Goal: Task Accomplishment & Management: Manage account settings

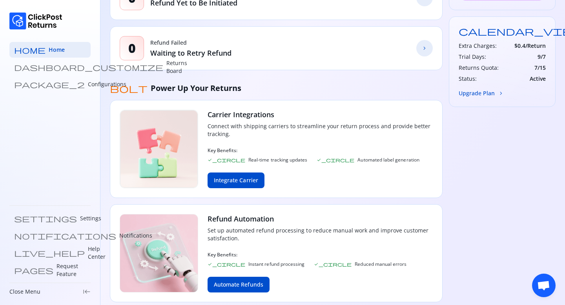
scroll to position [257, 0]
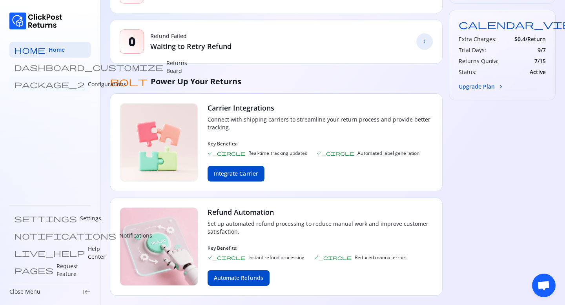
click at [65, 83] on link "package_2 Configurations" at bounding box center [49, 84] width 81 height 16
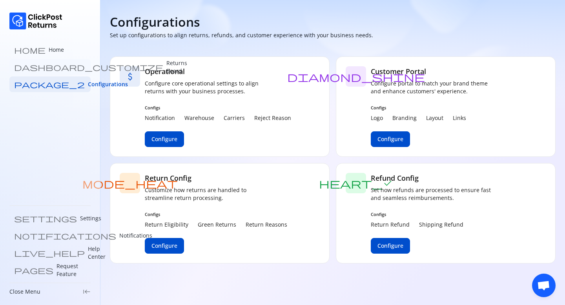
click at [166, 66] on p "Returns Board" at bounding box center [176, 67] width 21 height 16
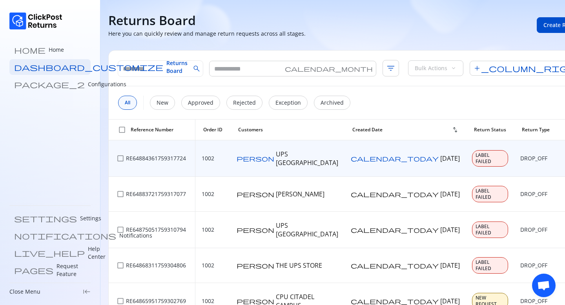
click at [564, 155] on span "more_vert" at bounding box center [576, 159] width 8 height 8
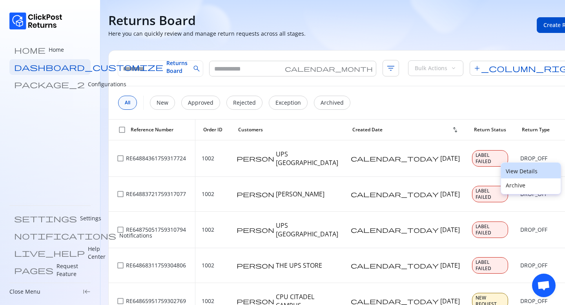
click at [506, 170] on p "View Details" at bounding box center [531, 172] width 50 height 8
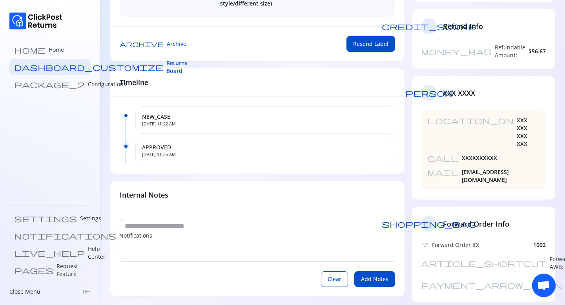
scroll to position [152, 0]
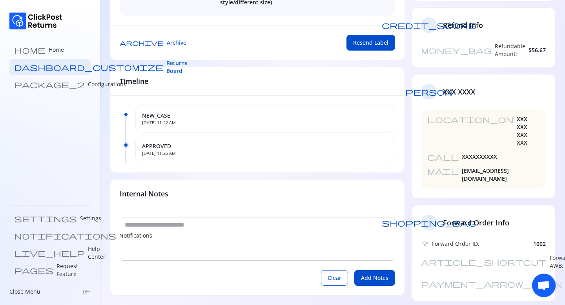
drag, startPoint x: 524, startPoint y: 203, endPoint x: 541, endPoint y: 203, distance: 16.1
click at [540, 254] on div "article_shortcut Forward AWB: test332" at bounding box center [483, 262] width 125 height 16
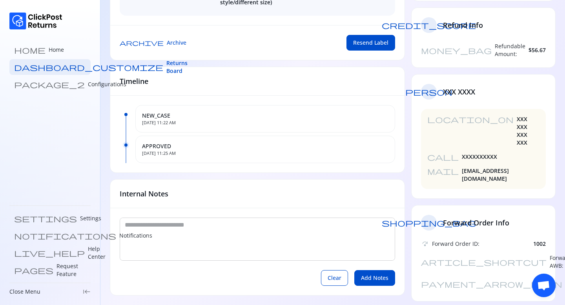
copy span "test332"
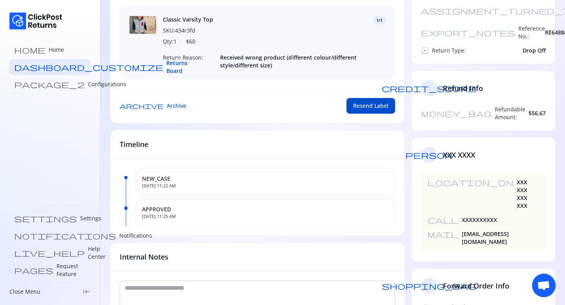
scroll to position [0, 0]
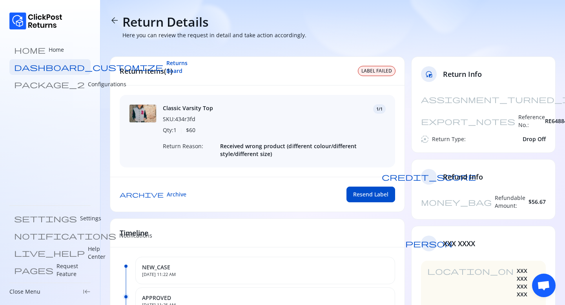
click at [115, 19] on span "arrow_back" at bounding box center [114, 20] width 9 height 9
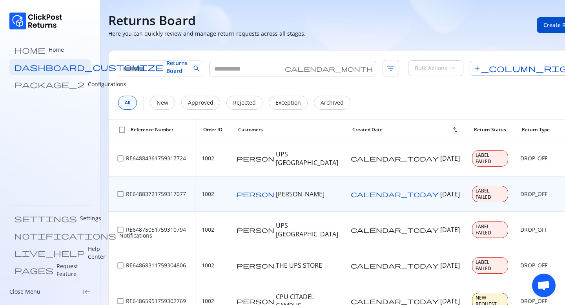
click at [564, 190] on span "more_vert" at bounding box center [576, 194] width 8 height 8
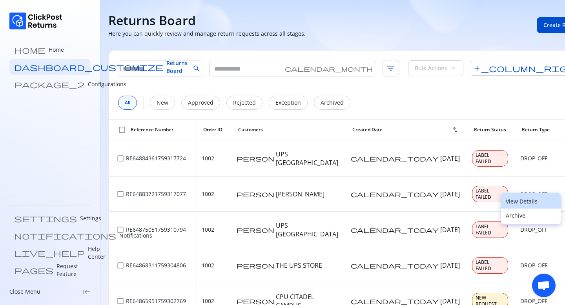
click at [521, 202] on p "View Details" at bounding box center [531, 202] width 50 height 8
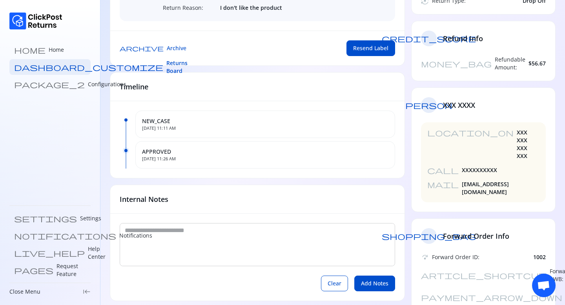
scroll to position [139, 0]
copy span "test332"
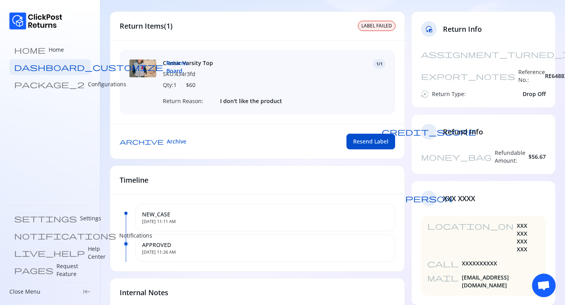
scroll to position [0, 0]
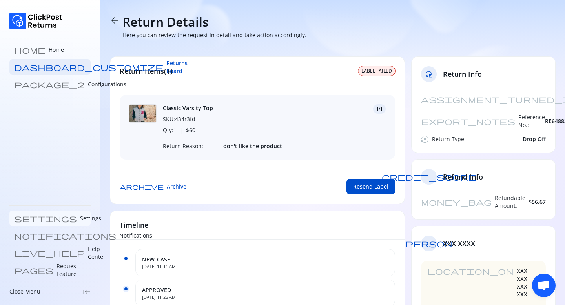
click at [41, 224] on link "settings Settings" at bounding box center [49, 219] width 81 height 16
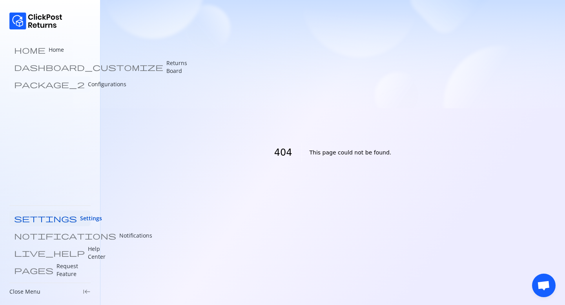
click at [88, 81] on p "Configurations" at bounding box center [107, 84] width 38 height 8
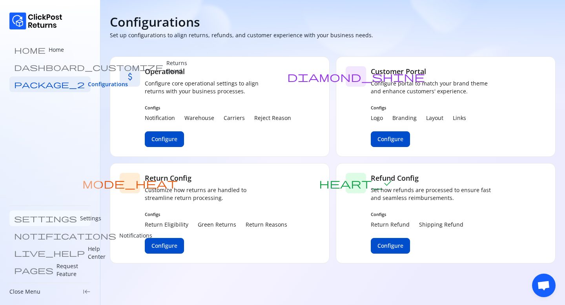
click at [80, 220] on p "Settings" at bounding box center [90, 219] width 21 height 8
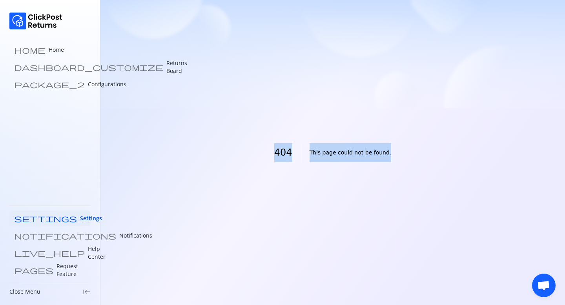
drag, startPoint x: 268, startPoint y: 153, endPoint x: 408, endPoint y: 151, distance: 139.7
click at [408, 151] on div "404 This page could not be found." at bounding box center [332, 152] width 464 height 305
click at [187, 167] on div "404 This page could not be found." at bounding box center [332, 152] width 464 height 305
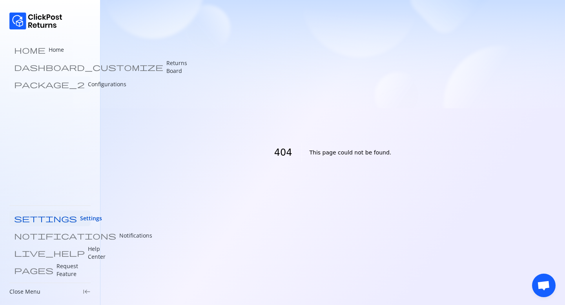
click at [88, 84] on p "Configurations" at bounding box center [107, 84] width 38 height 8
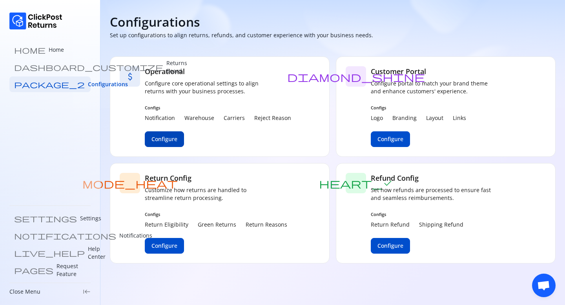
click at [169, 139] on span "Configure" at bounding box center [164, 139] width 26 height 8
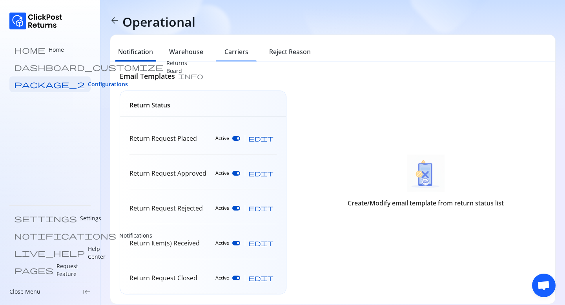
click at [235, 53] on h6 "Carriers" at bounding box center [236, 51] width 24 height 9
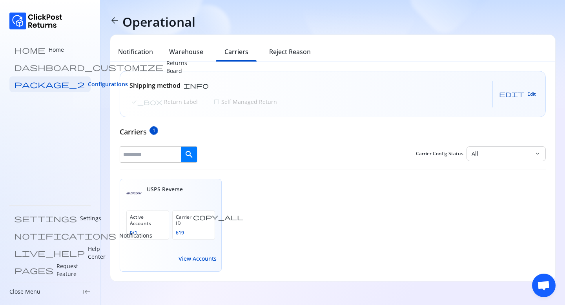
click at [527, 90] on button "edit Edit" at bounding box center [517, 94] width 37 height 13
click at [220, 100] on p "Self Managed Return" at bounding box center [248, 102] width 57 height 8
click at [524, 94] on span "Save" at bounding box center [524, 94] width 11 height 6
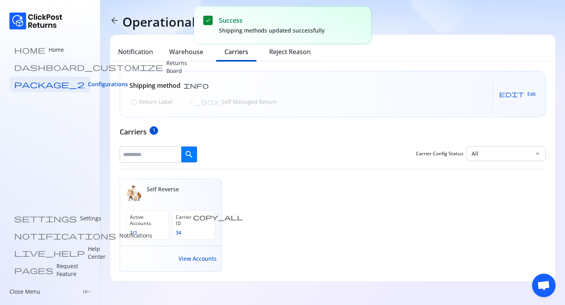
click at [166, 66] on p "Returns Board" at bounding box center [176, 67] width 21 height 16
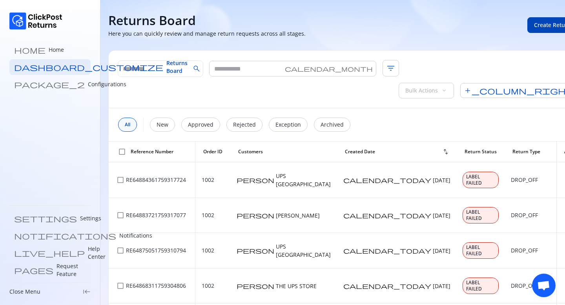
click at [534, 27] on span "Create Return" at bounding box center [552, 25] width 37 height 8
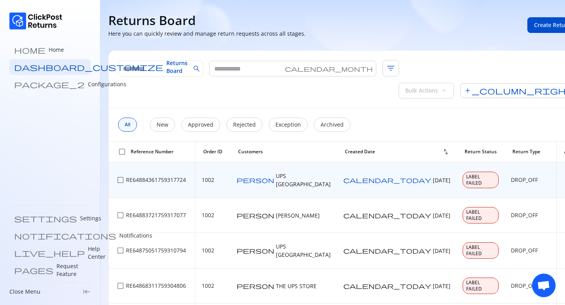
click at [563, 176] on span "more_vert" at bounding box center [567, 180] width 8 height 8
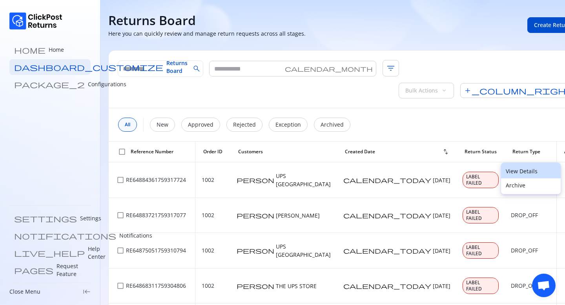
click at [512, 169] on p "View Details" at bounding box center [531, 172] width 50 height 8
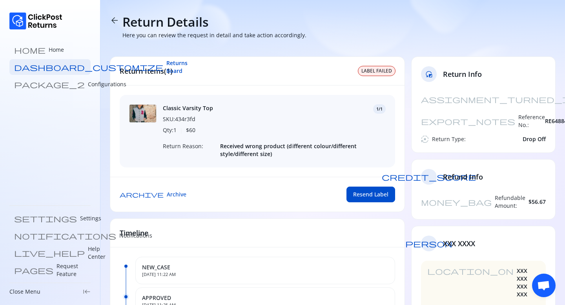
click at [118, 16] on span "arrow_back" at bounding box center [114, 20] width 9 height 9
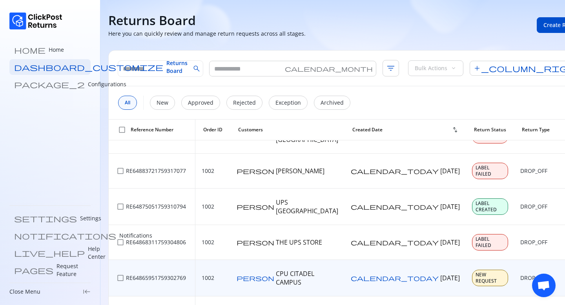
scroll to position [5, 0]
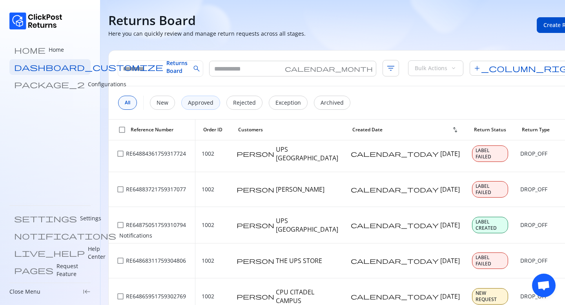
click at [200, 99] on p "Approved" at bounding box center [200, 103] width 25 height 8
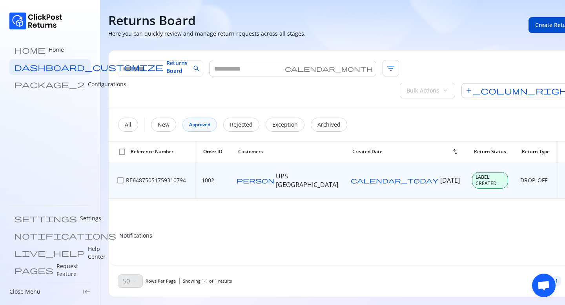
click at [564, 177] on span "more_vert" at bounding box center [568, 181] width 8 height 8
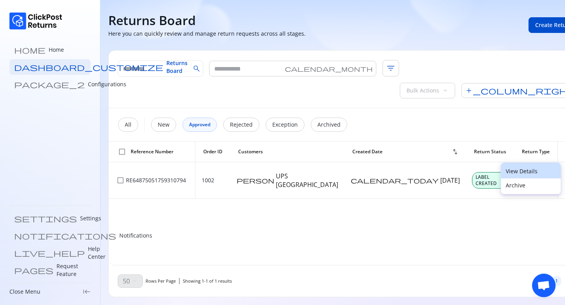
click at [522, 164] on button "View Details" at bounding box center [531, 171] width 60 height 16
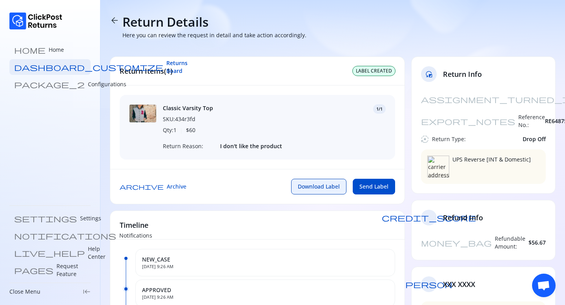
click at [306, 194] on button "Download Label" at bounding box center [318, 187] width 55 height 16
click at [115, 23] on span "arrow_back" at bounding box center [114, 20] width 9 height 9
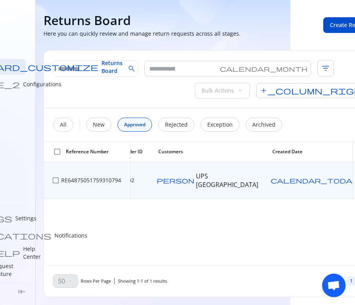
scroll to position [0, 100]
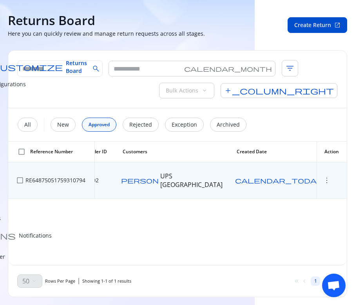
click at [327, 177] on span "more_vert" at bounding box center [327, 181] width 8 height 8
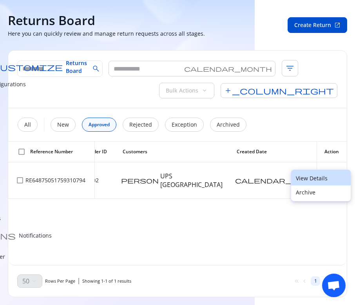
click at [325, 179] on p "View Details" at bounding box center [321, 179] width 50 height 8
